Goal: Task Accomplishment & Management: Manage account settings

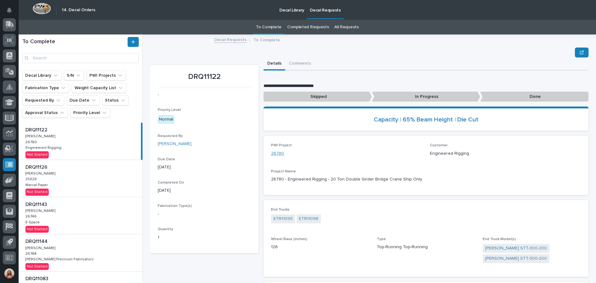
click at [275, 151] on link "26780" at bounding box center [277, 153] width 13 height 7
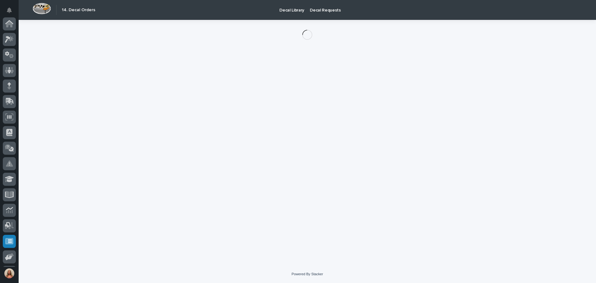
scroll to position [77, 0]
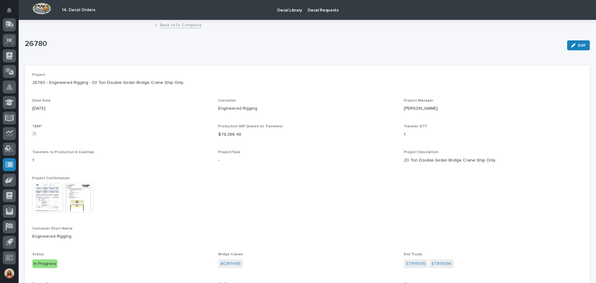
click at [47, 195] on img at bounding box center [47, 198] width 30 height 30
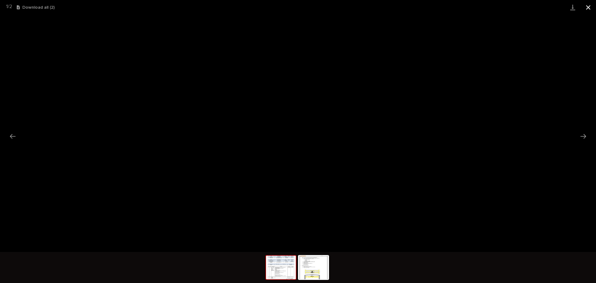
click at [589, 7] on button "Close gallery" at bounding box center [588, 7] width 16 height 15
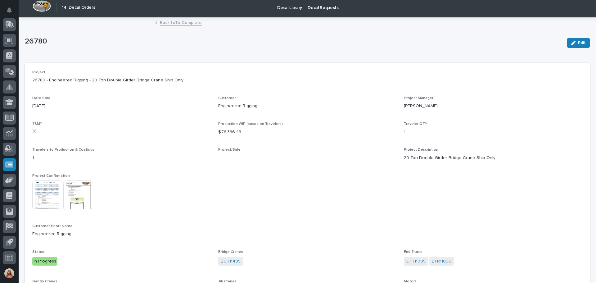
scroll to position [0, 0]
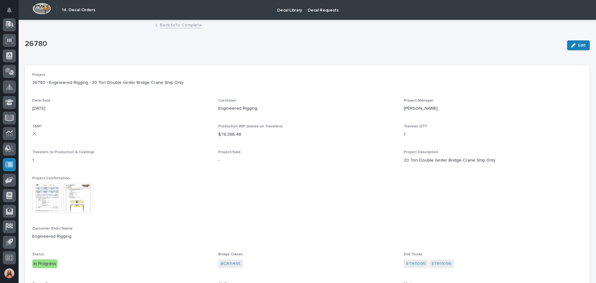
click at [171, 26] on link "Back to To Complete" at bounding box center [181, 24] width 42 height 7
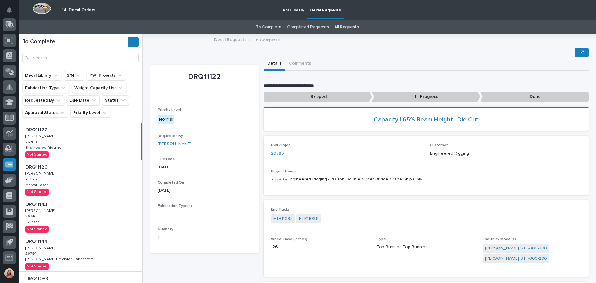
click at [69, 168] on p at bounding box center [81, 167] width 113 height 6
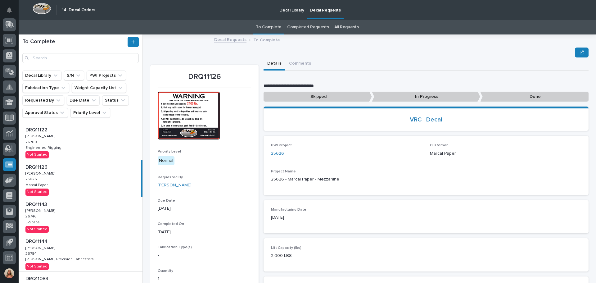
click at [83, 211] on div "DRQ11143 DRQ11143 [PERSON_NAME] [PERSON_NAME] 26746 26746 E-Space E-Space Not S…" at bounding box center [81, 215] width 124 height 37
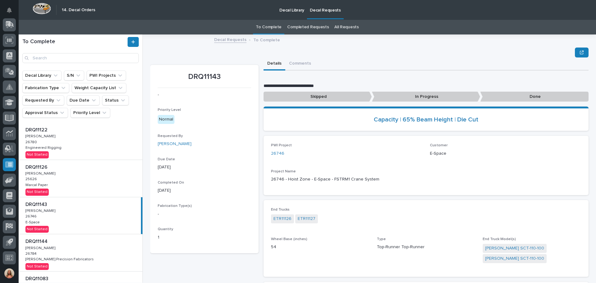
click at [97, 240] on p at bounding box center [81, 241] width 113 height 6
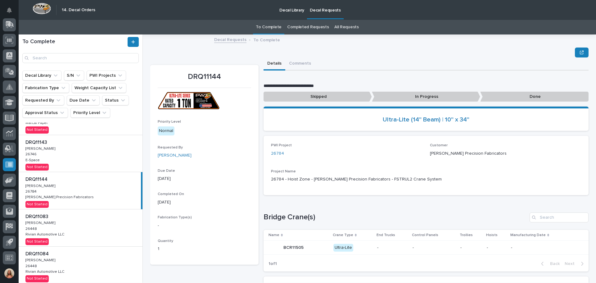
scroll to position [93, 0]
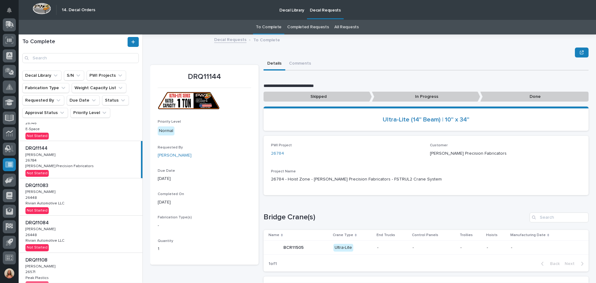
click at [85, 228] on div "DRQ11084 DRQ11084 [PERSON_NAME] [PERSON_NAME] 26448 26448 Rivian Automotive LLC…" at bounding box center [81, 233] width 124 height 37
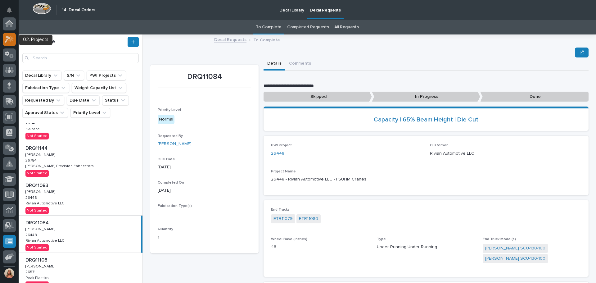
click at [6, 40] on icon at bounding box center [8, 39] width 6 height 7
